Goal: Transaction & Acquisition: Purchase product/service

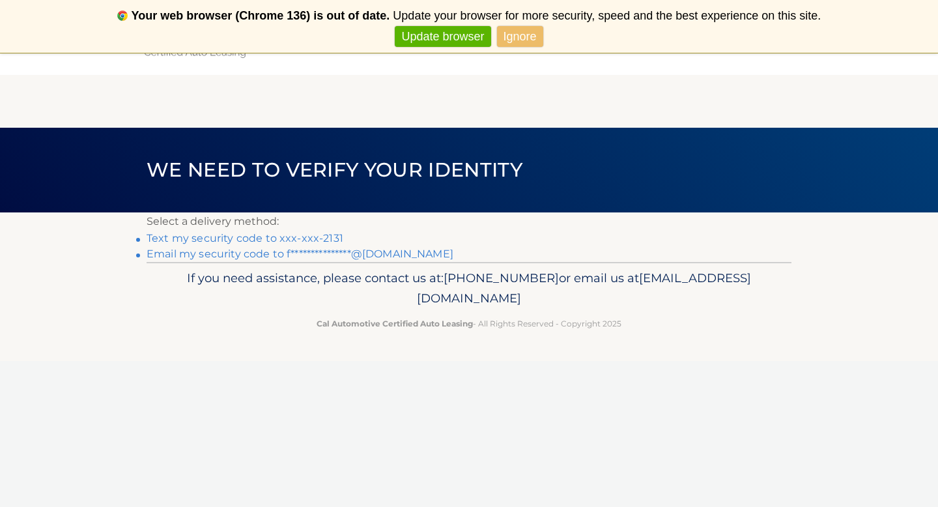
click at [233, 240] on link "Text my security code to xxx-xxx-2131" at bounding box center [245, 238] width 197 height 12
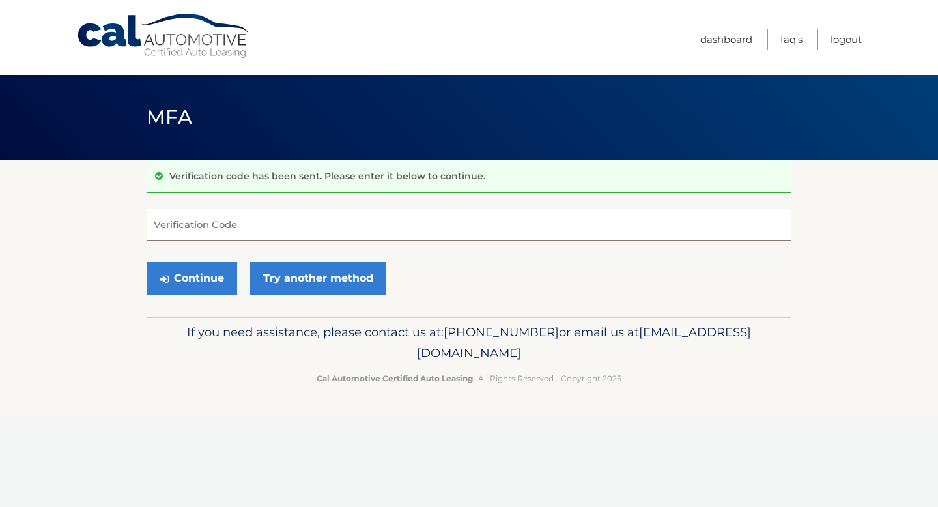
click at [231, 223] on input "Verification Code" at bounding box center [469, 224] width 645 height 33
type input "349206"
click at [198, 281] on button "Continue" at bounding box center [192, 278] width 91 height 33
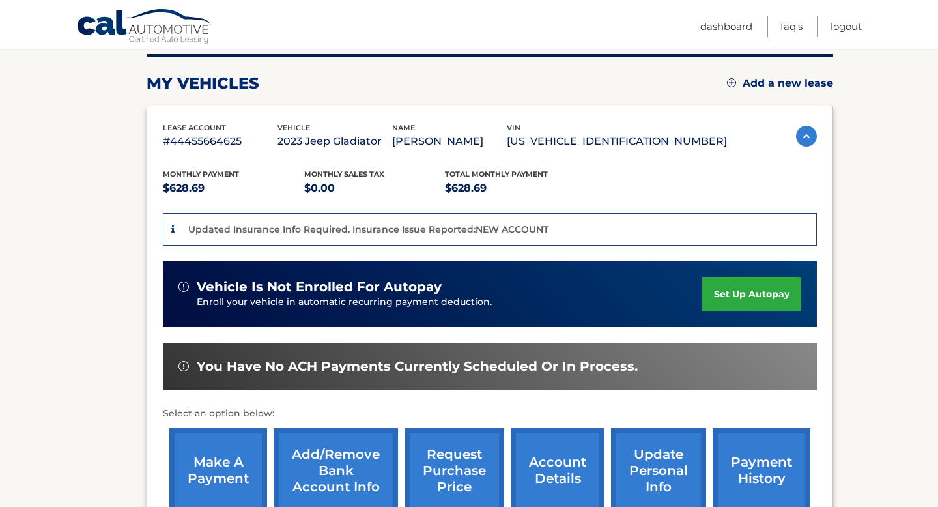
scroll to position [330, 0]
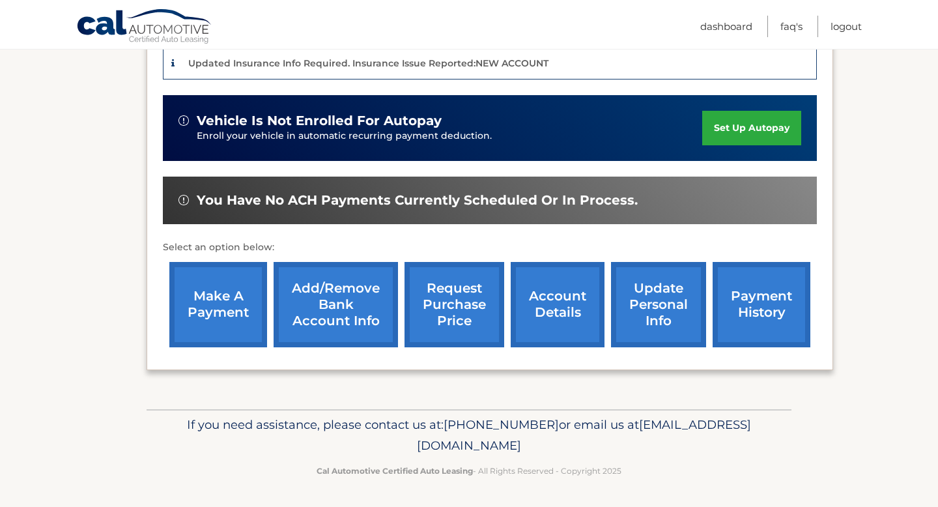
click at [788, 327] on link "payment history" at bounding box center [762, 304] width 98 height 85
click at [216, 328] on link "make a payment" at bounding box center [218, 304] width 98 height 85
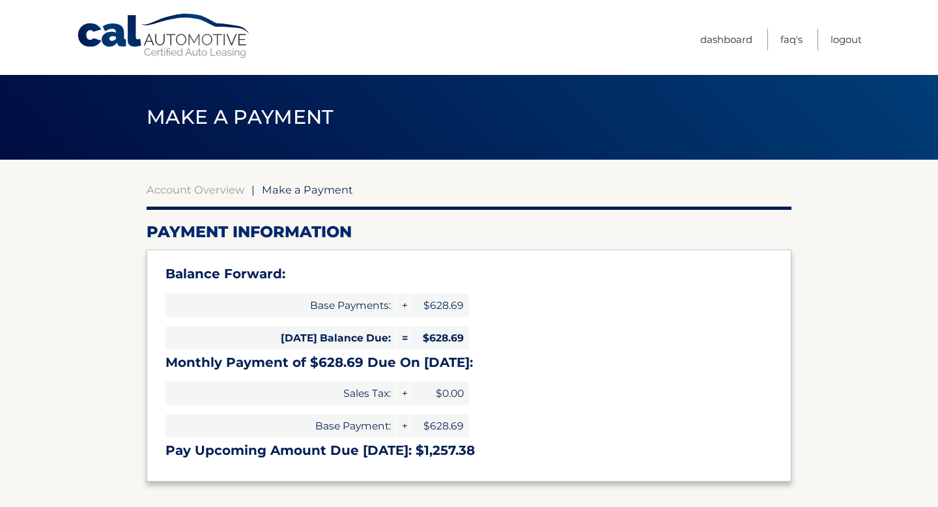
select select "MDA4MjY4OTAtNGEwOC00MDU1LWFhZmUtZWJhZTFlYmQxNjkw"
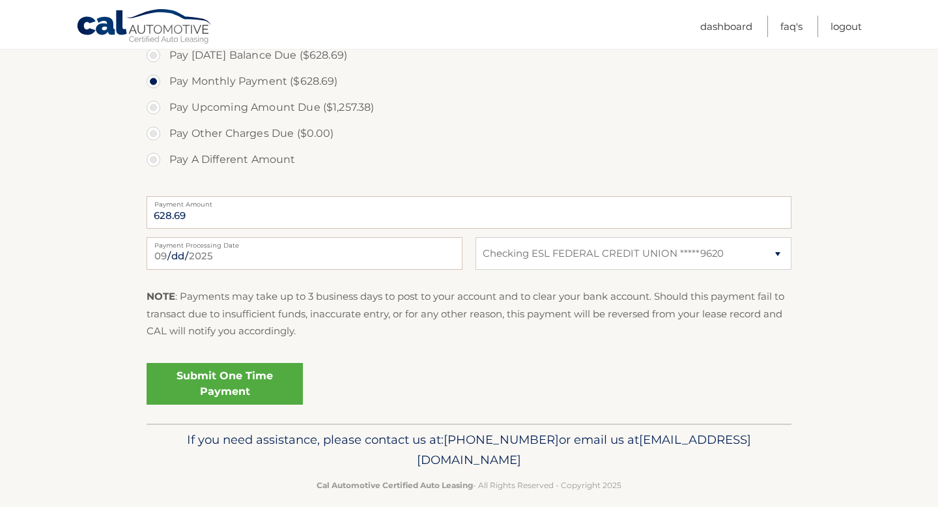
scroll to position [466, 0]
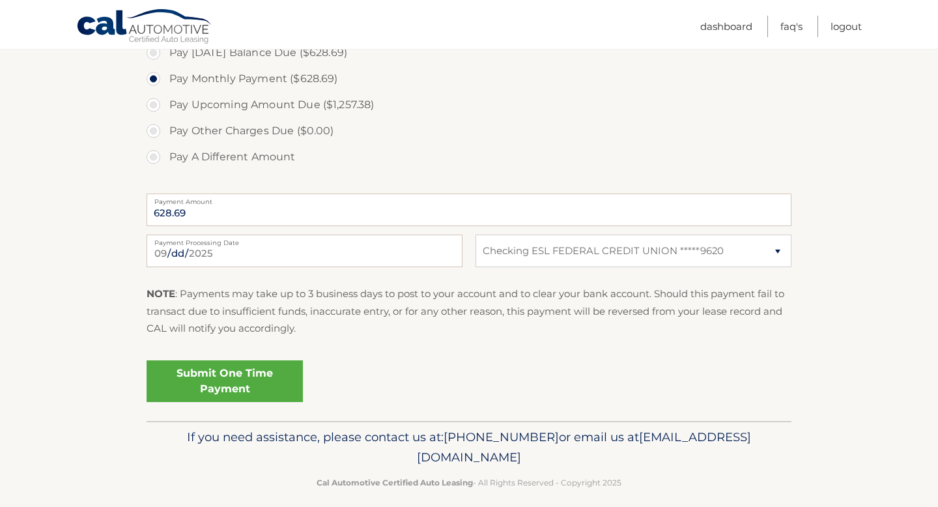
click at [261, 387] on link "Submit One Time Payment" at bounding box center [225, 381] width 156 height 42
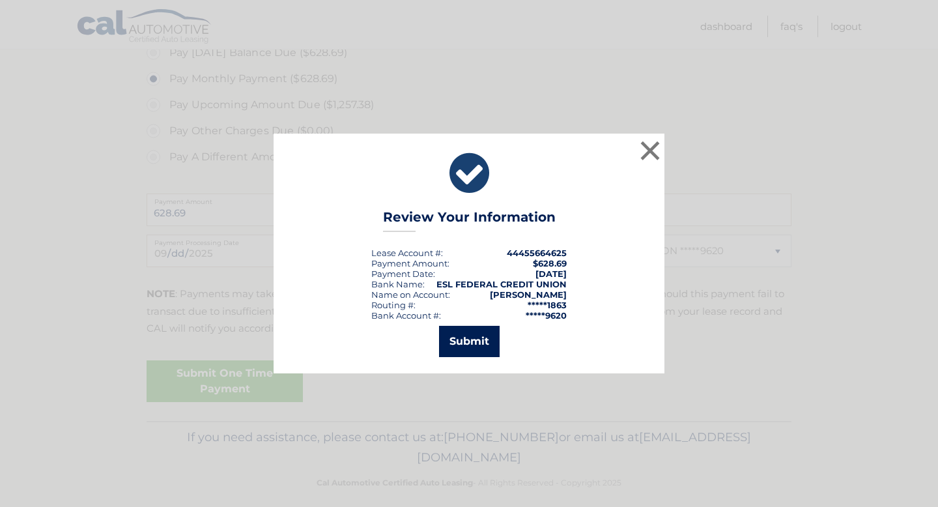
click at [476, 338] on button "Submit" at bounding box center [469, 341] width 61 height 31
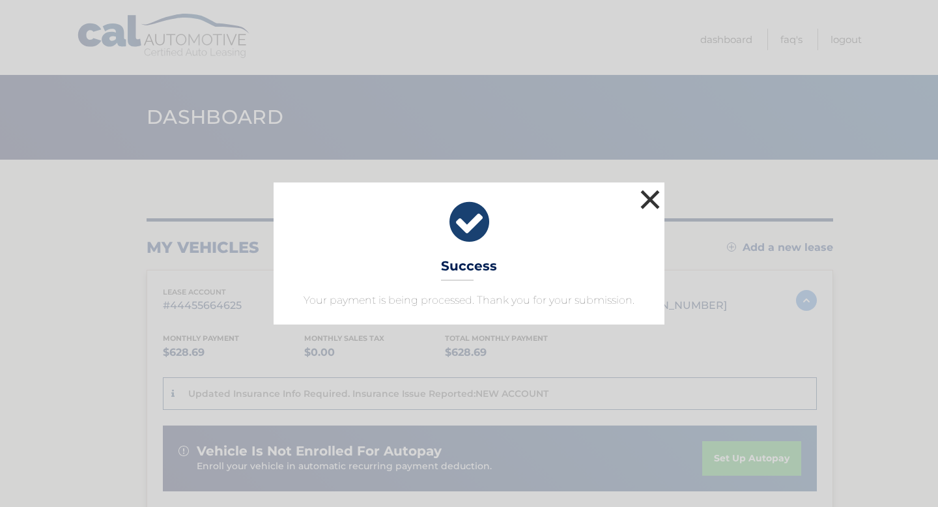
click at [653, 197] on button "×" at bounding box center [650, 199] width 26 height 26
